Goal: Task Accomplishment & Management: Manage account settings

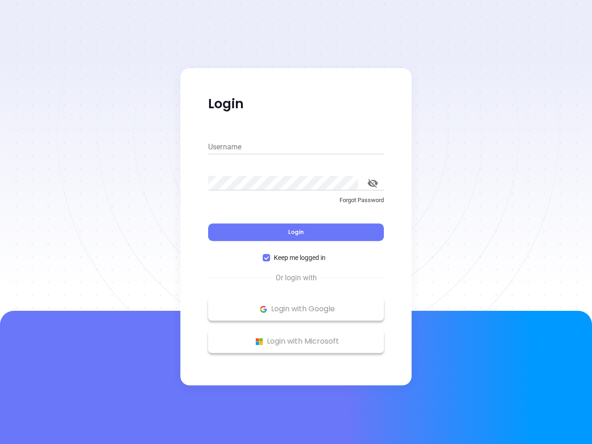
click at [296, 222] on div "Login" at bounding box center [296, 226] width 176 height 29
click at [296, 147] on input "Username" at bounding box center [296, 147] width 176 height 15
click at [372, 183] on icon "toggle password visibility" at bounding box center [372, 183] width 10 height 9
click at [296, 232] on span "Login" at bounding box center [296, 232] width 16 height 8
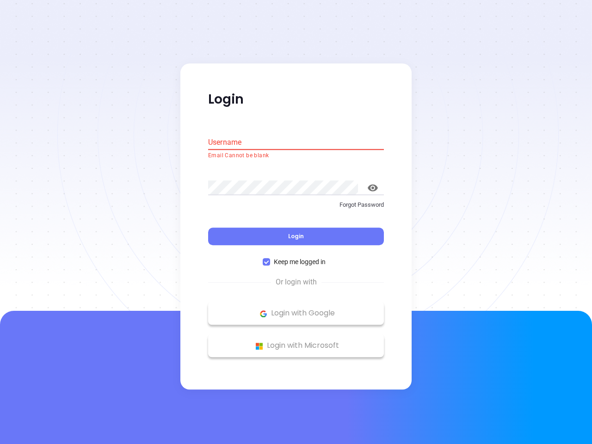
click at [296, 257] on span "Keep me logged in" at bounding box center [299, 262] width 59 height 10
click at [270, 258] on input "Keep me logged in" at bounding box center [265, 261] width 7 height 7
checkbox input "false"
click at [296, 309] on p "Login with Google" at bounding box center [296, 313] width 166 height 14
click at [296, 341] on p "Login with Microsoft" at bounding box center [296, 346] width 166 height 14
